Goal: Task Accomplishment & Management: Manage account settings

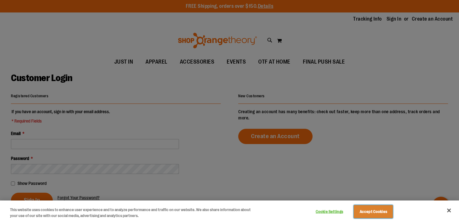
click at [369, 215] on button "Accept Cookies" at bounding box center [372, 211] width 39 height 13
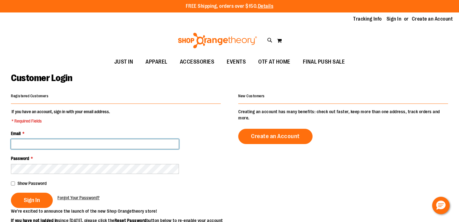
click at [103, 142] on input "Email *" at bounding box center [95, 144] width 168 height 10
type input "**********"
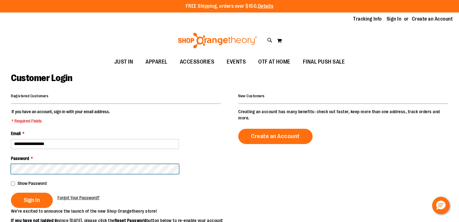
click at [11, 193] on button "Sign In" at bounding box center [32, 200] width 42 height 15
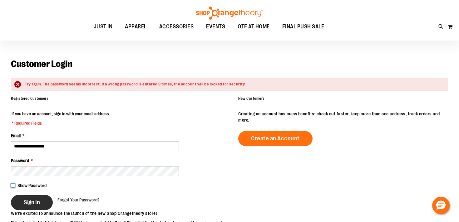
scroll to position [15, 0]
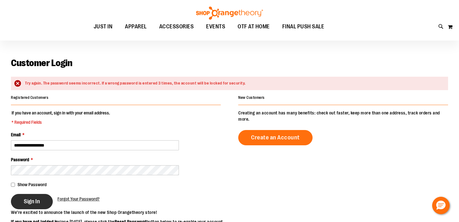
click at [29, 203] on span "Sign In" at bounding box center [32, 201] width 16 height 7
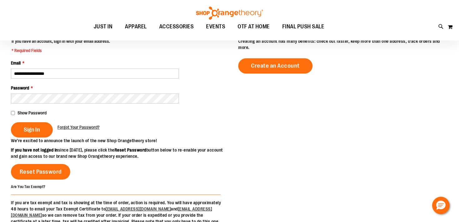
scroll to position [92, 0]
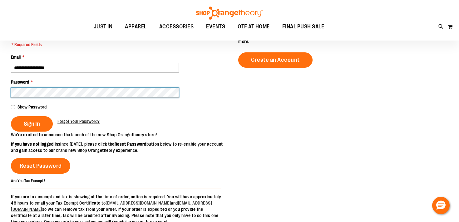
click at [11, 116] on button "Sign In" at bounding box center [32, 123] width 42 height 15
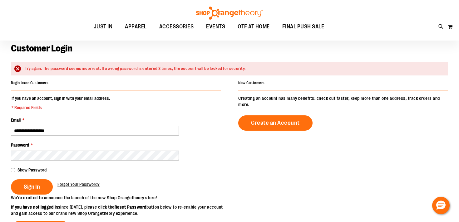
scroll to position [41, 0]
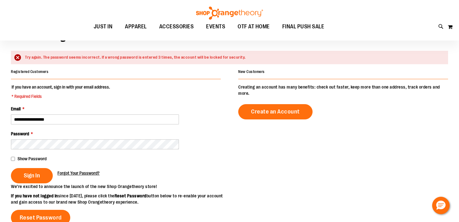
click at [74, 172] on span "Forgot Your Password?" at bounding box center [78, 173] width 42 height 5
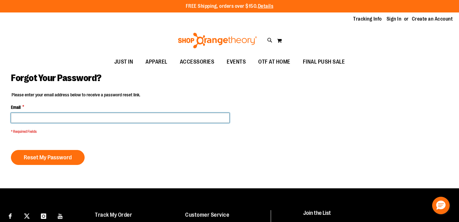
click at [93, 115] on input "Email *" at bounding box center [120, 118] width 218 height 10
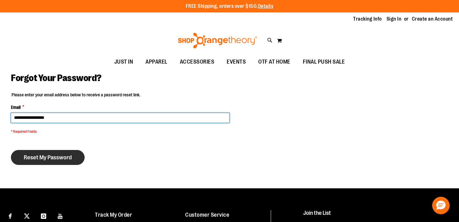
type input "**********"
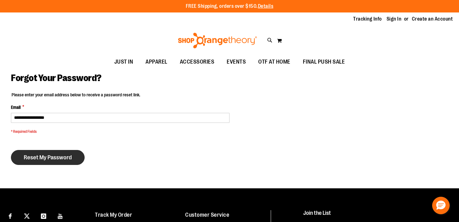
click at [57, 161] on button "Reset My Password" at bounding box center [48, 157] width 74 height 15
